Goal: Find specific page/section: Find specific page/section

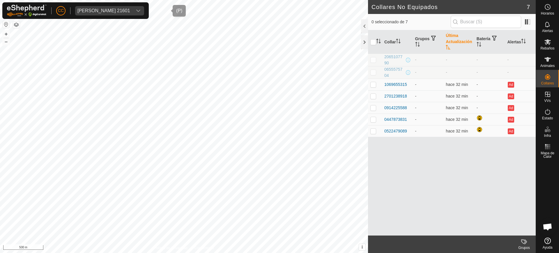
click at [117, 6] on span "Ivan Ernesto Villarroya Martinez 21601" at bounding box center [103, 10] width 57 height 9
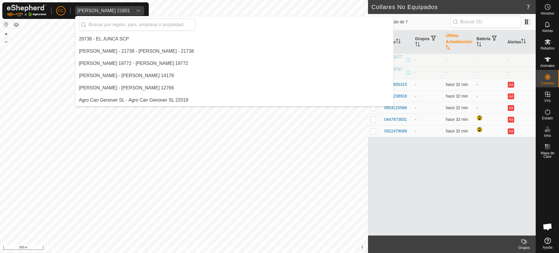
scroll to position [1846, 0]
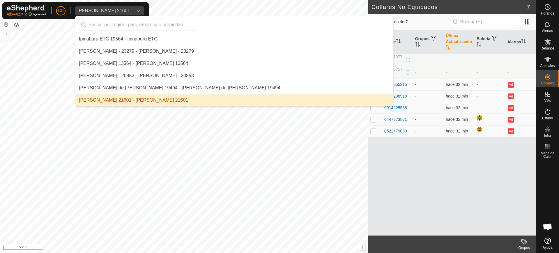
click at [118, 10] on div "Ivan Ernesto Villarroya Martinez 21601" at bounding box center [103, 10] width 53 height 5
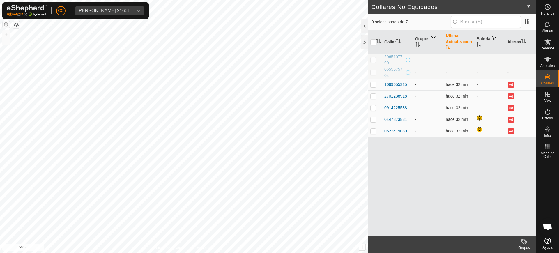
click at [118, 10] on div "Ivan Ernesto Villarroya Martinez 21601" at bounding box center [103, 10] width 53 height 5
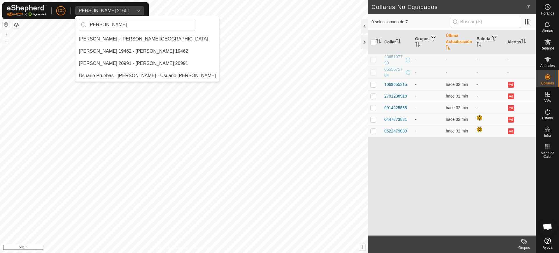
scroll to position [0, 0]
type input "greg"
click at [130, 39] on li "Gregorio Alarcia Monja - Alarcia Monja Farm" at bounding box center [147, 39] width 144 height 12
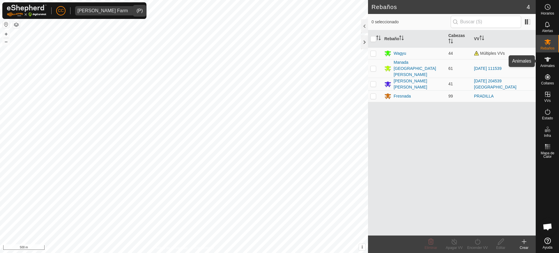
click at [548, 66] on span "Animales" at bounding box center [547, 65] width 14 height 3
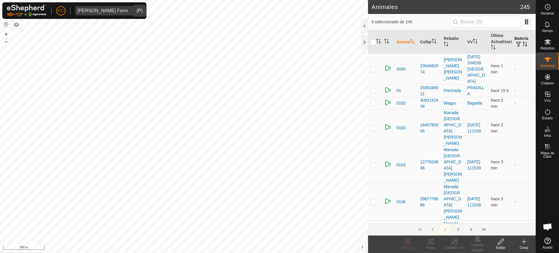
click at [523, 47] on p-sorticon "Activar para ordenar" at bounding box center [525, 45] width 5 height 5
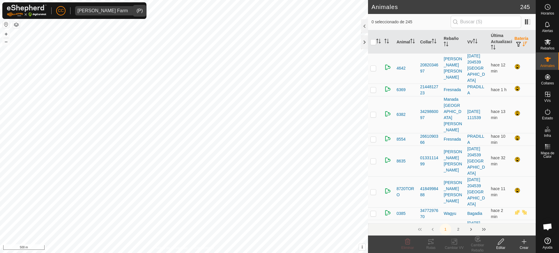
scroll to position [342, 0]
click at [550, 48] on span "Rebaños" at bounding box center [547, 48] width 14 height 3
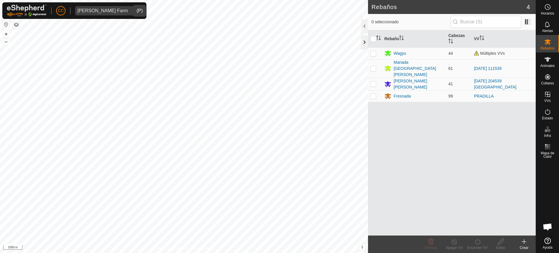
click at [361, 45] on div at bounding box center [364, 42] width 7 height 14
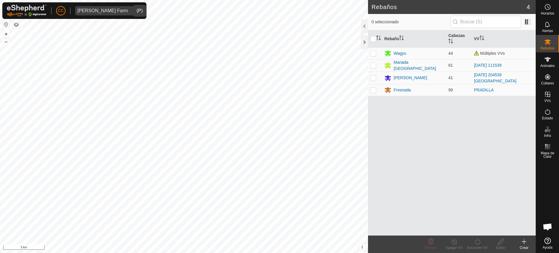
click at [130, 14] on div "dropdown trigger" at bounding box center [136, 10] width 12 height 9
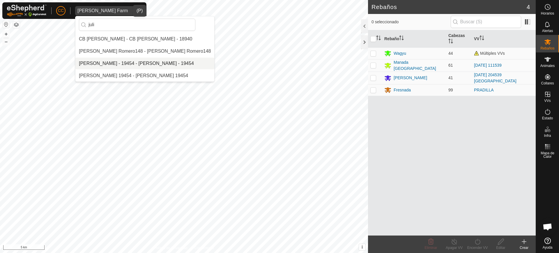
type input "juli"
click at [124, 61] on li "Julian Garcia Gayo - 19454 - Julian Garcia Gayo - 19454" at bounding box center [144, 64] width 139 height 12
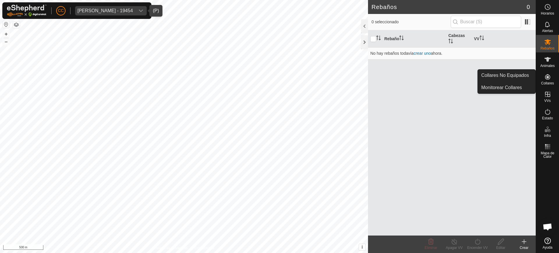
click at [548, 78] on icon at bounding box center [547, 76] width 5 height 5
click at [521, 78] on link "Collares No Equipados" at bounding box center [507, 76] width 58 height 12
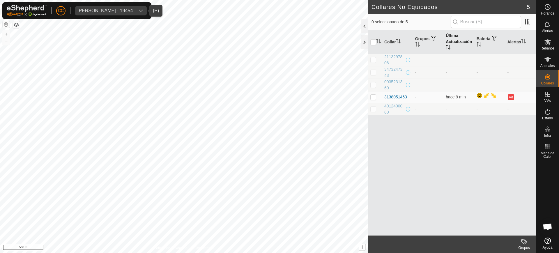
click at [445, 46] on th "Última Actualización" at bounding box center [458, 42] width 31 height 24
click at [128, 11] on div "Julian Garcia Gayo - 19454" at bounding box center [104, 10] width 55 height 5
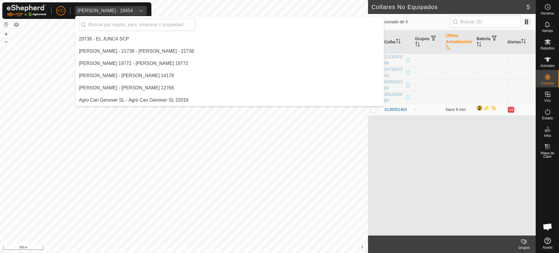
scroll to position [2555, 0]
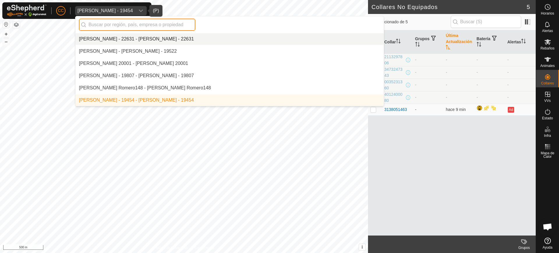
click at [117, 23] on input "text" at bounding box center [137, 25] width 116 height 12
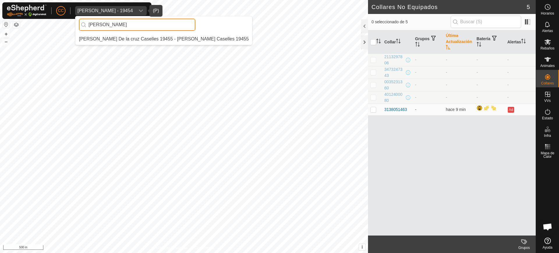
scroll to position [0, 0]
type input "maria esp"
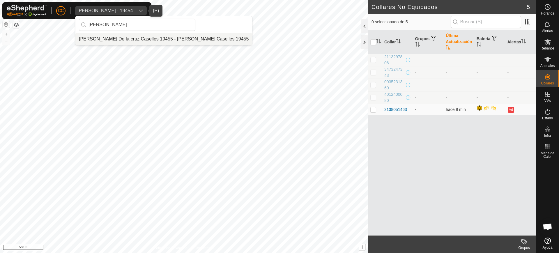
click at [135, 35] on li "[PERSON_NAME] De la [PERSON_NAME] 19455 - [PERSON_NAME] De la [PERSON_NAME] 194…" at bounding box center [163, 39] width 177 height 12
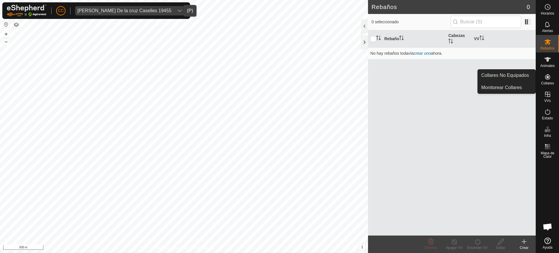
click at [548, 78] on icon at bounding box center [547, 76] width 7 height 7
click at [516, 73] on link "Collares No Equipados" at bounding box center [507, 76] width 58 height 12
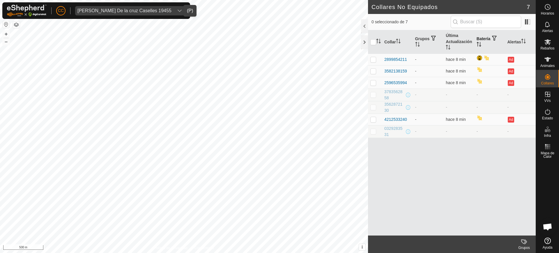
click at [477, 42] on icon "Activar para ordenar" at bounding box center [479, 44] width 5 height 5
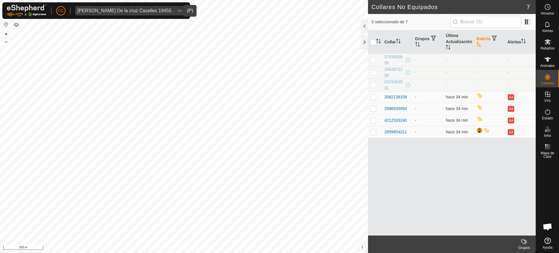
click at [131, 12] on div "Maria Esperanza De la cruz Caselles 19455" at bounding box center [124, 10] width 94 height 5
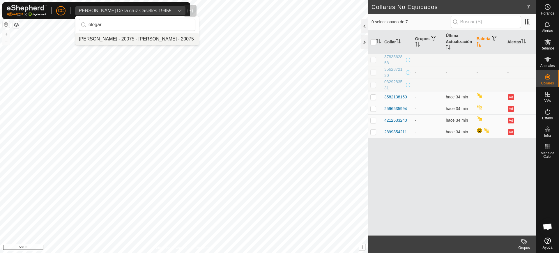
type input "olegar"
click at [134, 40] on li "[PERSON_NAME] - 20075 - [PERSON_NAME] - 20075" at bounding box center [136, 39] width 123 height 12
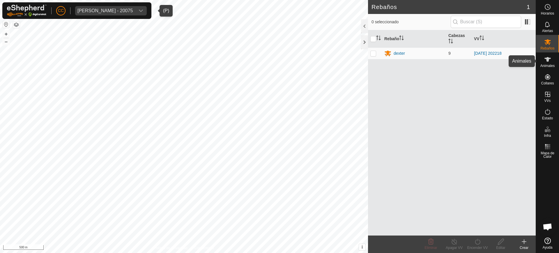
click at [551, 65] on span "Animales" at bounding box center [547, 65] width 14 height 3
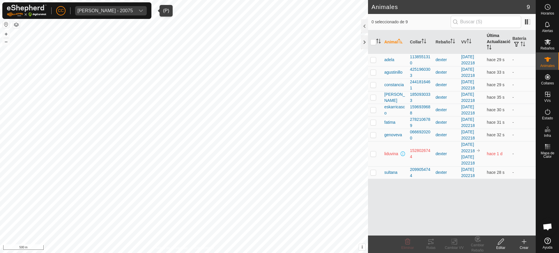
click at [489, 41] on th "Última Actualización" at bounding box center [497, 42] width 26 height 24
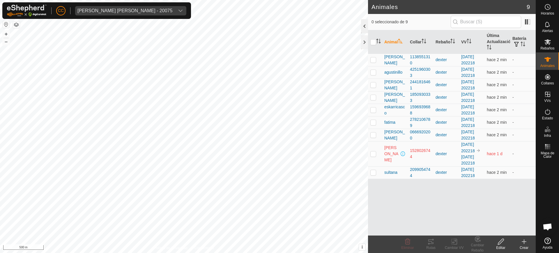
click at [365, 27] on div at bounding box center [364, 26] width 7 height 14
click at [364, 27] on div at bounding box center [364, 26] width 7 height 14
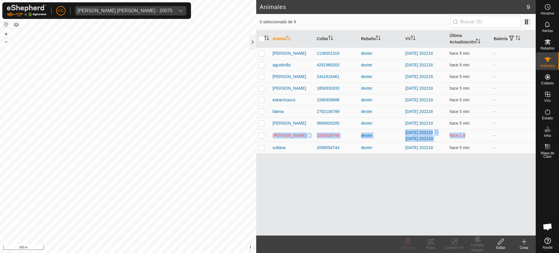
drag, startPoint x: 271, startPoint y: 131, endPoint x: 494, endPoint y: 139, distance: 222.8
click at [494, 139] on tr "liduvina 1528026744 dexter 2025-09-03 202218 2025-09-03 202218 hace 1 d -" at bounding box center [395, 135] width 279 height 13
click at [474, 139] on td "hace 1 d" at bounding box center [469, 135] width 44 height 13
drag, startPoint x: 476, startPoint y: 139, endPoint x: 266, endPoint y: 142, distance: 209.3
click at [266, 142] on tr "liduvina 1528026744 dexter 2025-09-03 202218 2025-09-03 202218 hace 1 d -" at bounding box center [395, 135] width 279 height 13
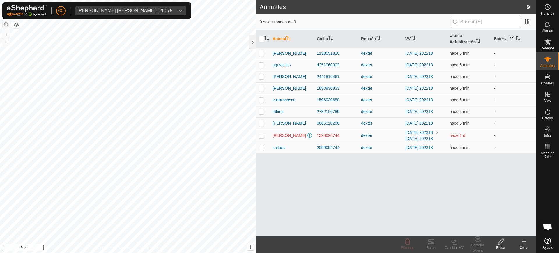
click at [291, 192] on div "Animal Collar Rebaño VV Última Actualización Batería adela 1138551310 dexter 20…" at bounding box center [395, 132] width 279 height 205
click at [286, 185] on div "Animal Collar Rebaño VV Última Actualización Batería adela 1138551310 dexter 20…" at bounding box center [395, 132] width 279 height 205
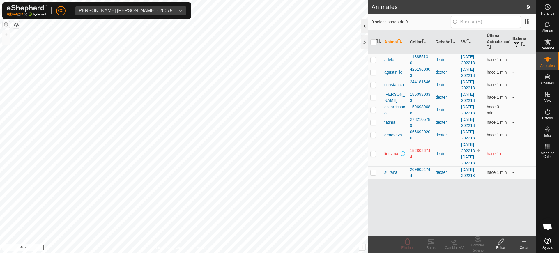
click at [364, 22] on div at bounding box center [364, 26] width 7 height 14
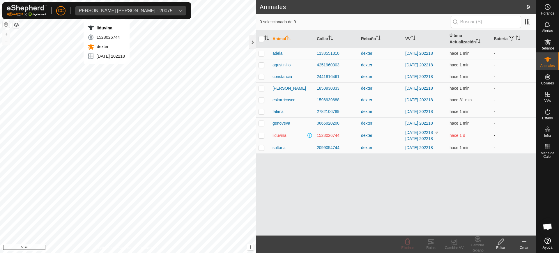
checkbox input "true"
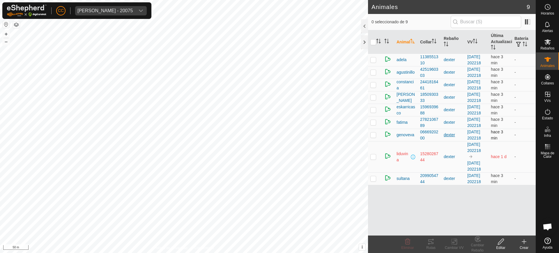
scroll to position [5, 0]
click at [112, 10] on div "[PERSON_NAME] - 20075" at bounding box center [104, 10] width 55 height 5
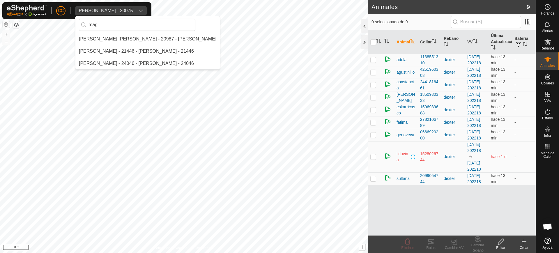
scroll to position [0, 0]
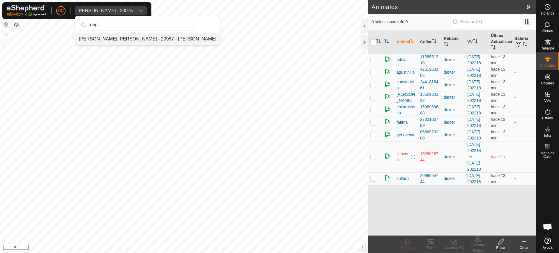
type input "magi"
click at [118, 34] on li "[PERSON_NAME] [PERSON_NAME] - 20987 - [PERSON_NAME]" at bounding box center [147, 39] width 144 height 12
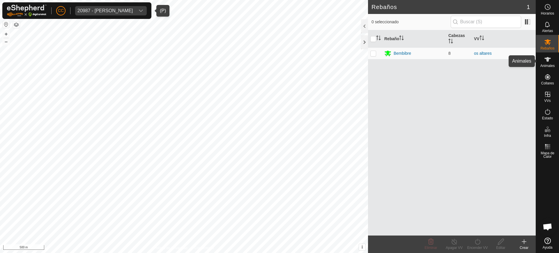
click at [550, 63] on es-animals-svg-icon at bounding box center [547, 59] width 10 height 9
